Goal: Transaction & Acquisition: Obtain resource

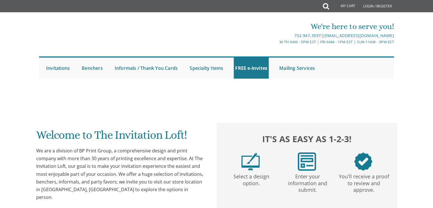
click at [402, 88] on div at bounding box center [216, 90] width 433 height 6
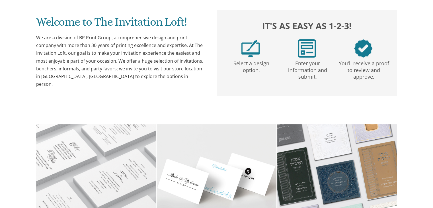
scroll to position [114, 0]
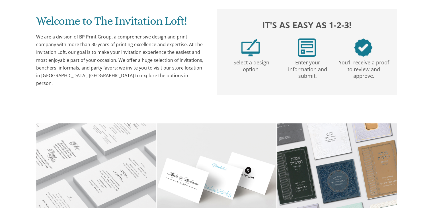
click at [199, 100] on div "Welcome to The Invitation Loft! We are a division of BP Print Group, a comprehe…" at bounding box center [216, 171] width 355 height 385
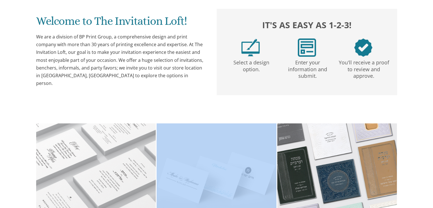
click at [199, 100] on div "Welcome to The Invitation Loft! We are a division of BP Print Group, a comprehe…" at bounding box center [216, 171] width 355 height 385
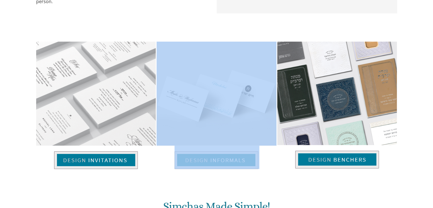
scroll to position [228, 0]
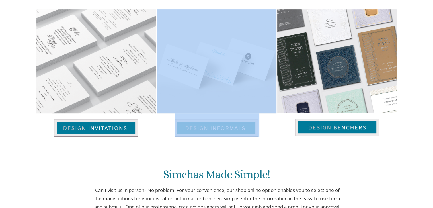
click at [334, 167] on div "Simchas Made Simple! Can't visit us in person? No problem! For your convenience…" at bounding box center [216, 198] width 253 height 89
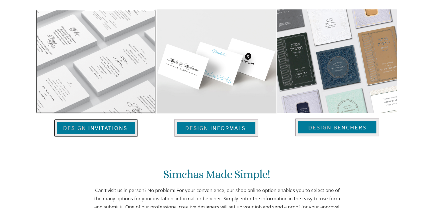
click at [80, 129] on img at bounding box center [96, 128] width 84 height 18
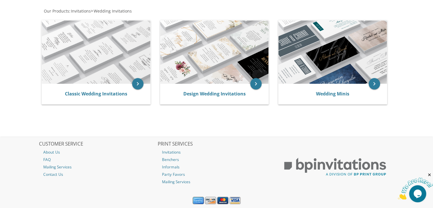
scroll to position [109, 0]
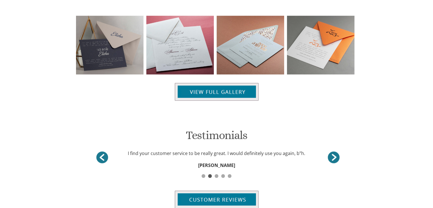
scroll to position [638, 0]
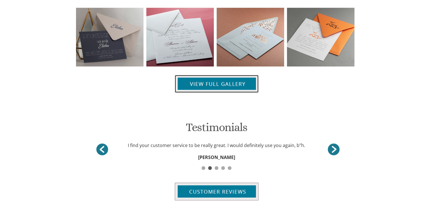
click at [191, 84] on img at bounding box center [217, 84] width 84 height 18
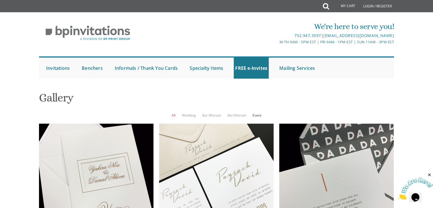
scroll to position [273, 0]
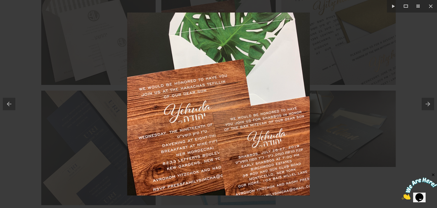
click at [397, 63] on div at bounding box center [218, 104] width 437 height 208
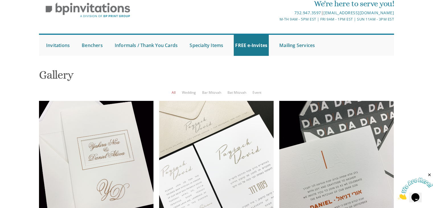
scroll to position [34, 0]
click at [255, 90] on link "Event" at bounding box center [257, 92] width 9 height 5
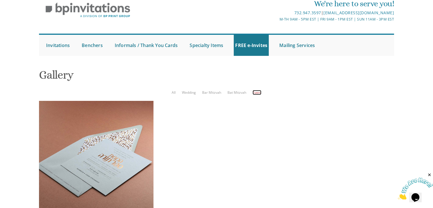
scroll to position [91, 0]
click at [182, 90] on link "Wedding" at bounding box center [189, 92] width 14 height 5
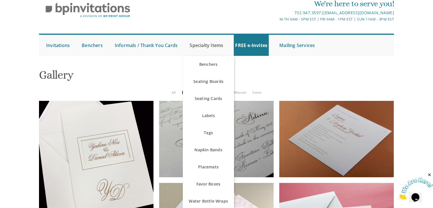
scroll to position [34, 0]
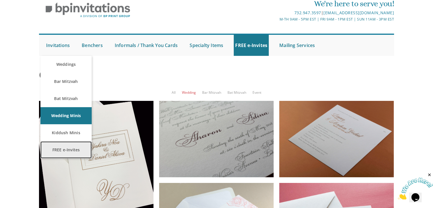
click at [73, 141] on link "FREE e-Invites" at bounding box center [65, 149] width 51 height 17
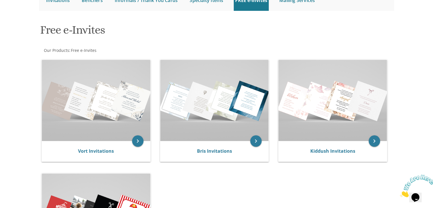
scroll to position [68, 0]
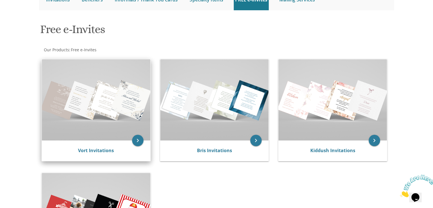
click at [116, 120] on img at bounding box center [96, 99] width 108 height 81
click at [106, 149] on link "Vort Invitations" at bounding box center [96, 150] width 36 height 6
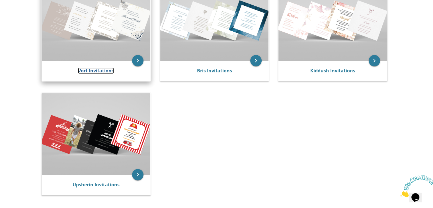
scroll to position [159, 0]
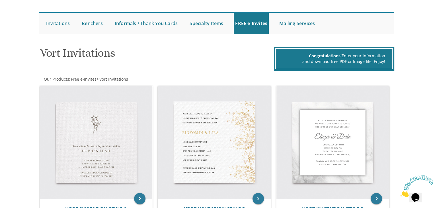
scroll to position [46, 0]
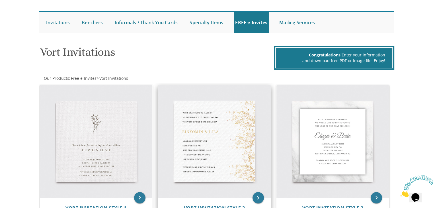
click at [235, 169] on img at bounding box center [214, 141] width 113 height 113
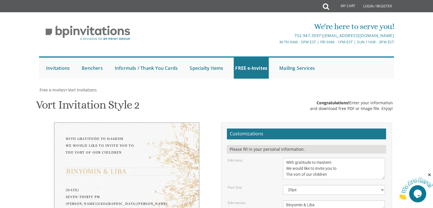
click at [309, 200] on textarea "Binyomin & Liba" at bounding box center [334, 204] width 102 height 9
paste textarea "Avrumi and Ruchama"
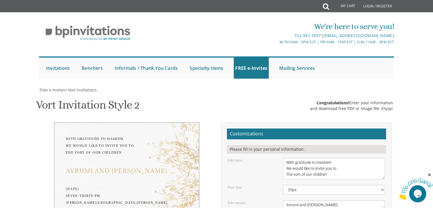
click at [254, 200] on div "Edit names: Binyomin & Liba" at bounding box center [306, 204] width 166 height 9
click at [304, 200] on textarea "Binyomin & Liba" at bounding box center [334, 204] width 102 height 9
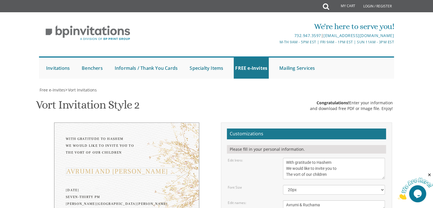
type textarea "Avrumi & Ruchama"
drag, startPoint x: 334, startPoint y: 161, endPoint x: 268, endPoint y: 163, distance: 66.4
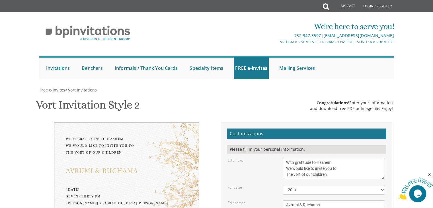
paste textarea "Wednesday, September 10 - י"ז אלול"
drag, startPoint x: 337, startPoint y: 186, endPoint x: 314, endPoint y: 187, distance: 22.8
drag, startPoint x: 333, startPoint y: 187, endPoint x: 311, endPoint y: 188, distance: 22.2
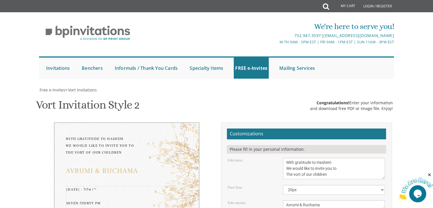
drag, startPoint x: 286, startPoint y: 173, endPoint x: 328, endPoint y: 191, distance: 46.0
paste textarea "אולם מנין אברכים הפסגה 31 8:30"
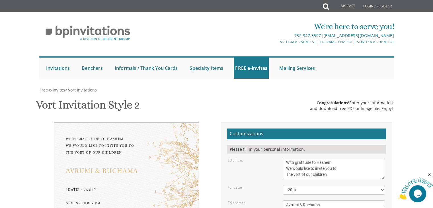
drag, startPoint x: 308, startPoint y: 171, endPoint x: 280, endPoint y: 166, distance: 28.3
type textarea "Wednesday, September 10 - י"ז אלול 8:30 PM אולם מנין אברכים הפסגה 31"
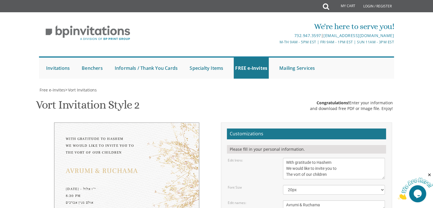
drag, startPoint x: 343, startPoint y: 145, endPoint x: 264, endPoint y: 126, distance: 81.4
paste textarea "Binyomin and Rivky Lifschitz (not sure if correct spelling)"
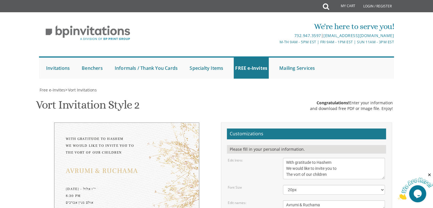
scroll to position [0, 0]
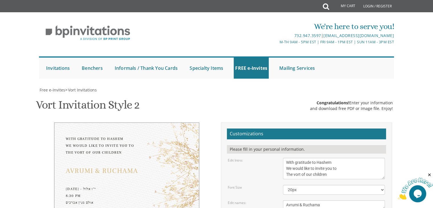
paste textarea "Leib and Leah Bracha Steinharter"
type textarea "Binyomin and Rivki Lifschitz Yehuda Leib and Leah Bracha Steinharter"
paste input "malkisteinharter@gmail.com"
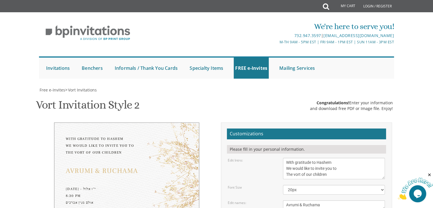
type input "malkisteinharter@gmail.com"
